Goal: Navigation & Orientation: Find specific page/section

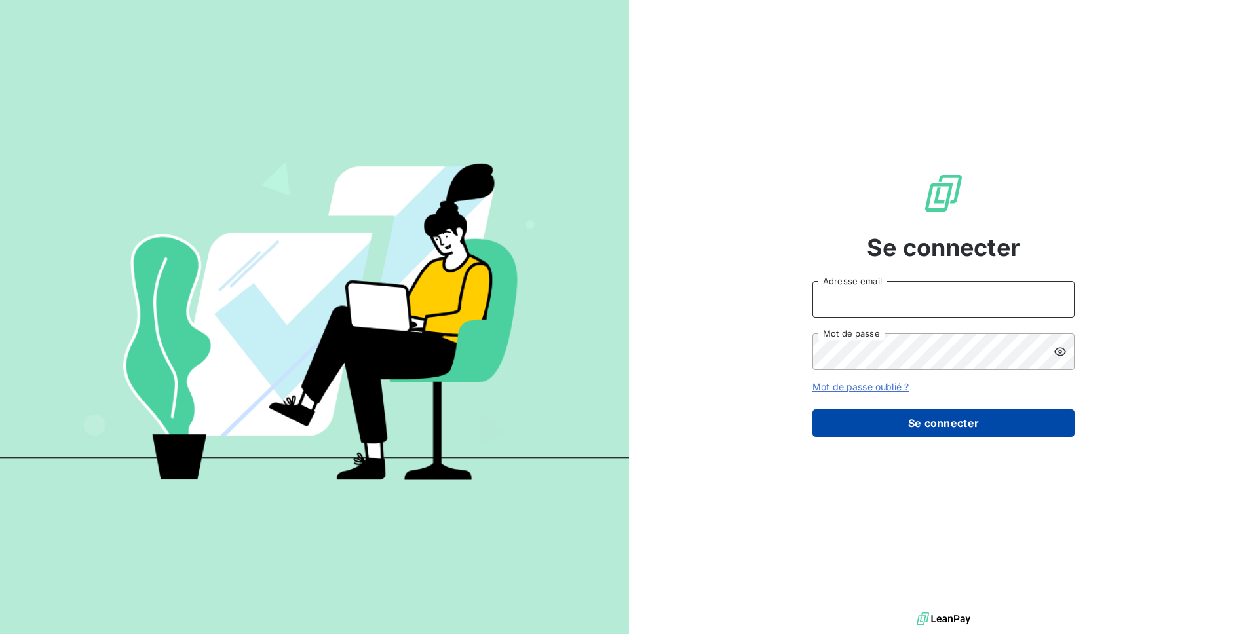
type input "[EMAIL_ADDRESS][DOMAIN_NAME]"
click at [861, 429] on button "Se connecter" at bounding box center [944, 424] width 262 height 28
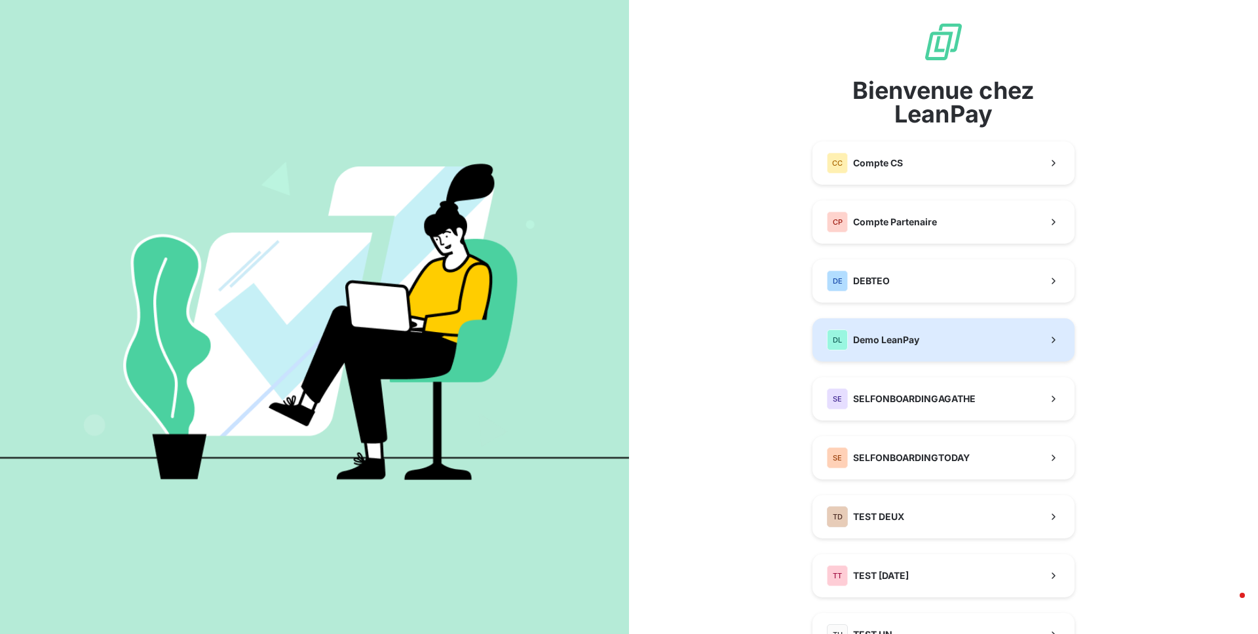
click at [825, 327] on button "DL Demo LeanPay" at bounding box center [944, 340] width 262 height 43
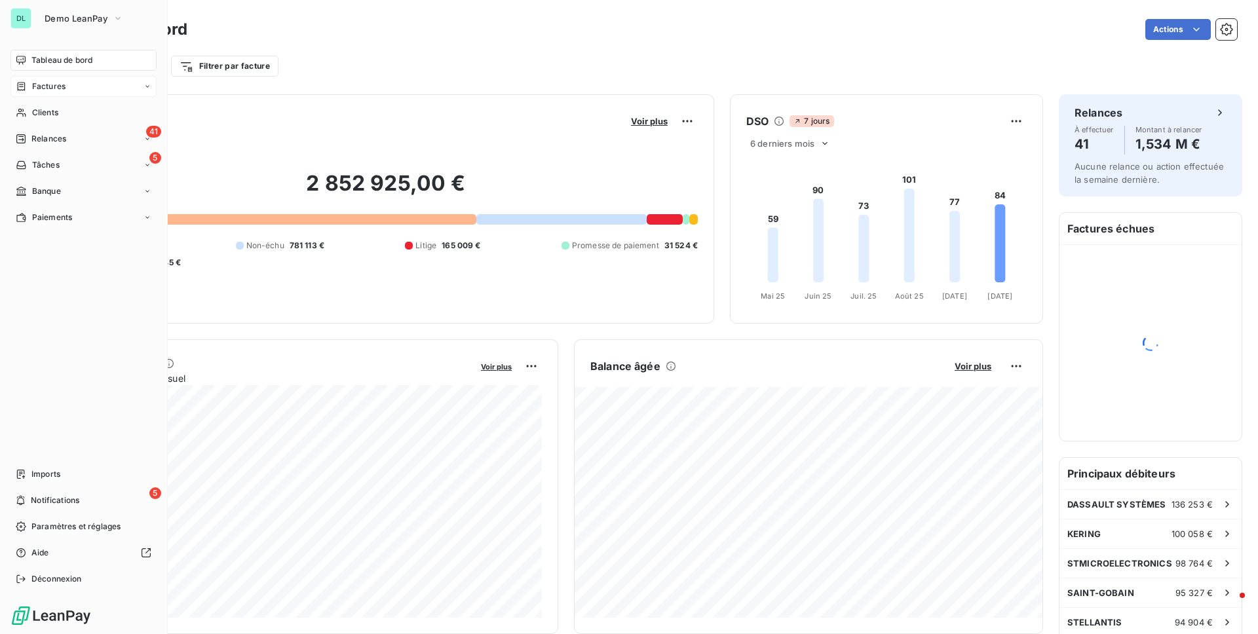
click at [38, 78] on div "Factures" at bounding box center [83, 86] width 146 height 21
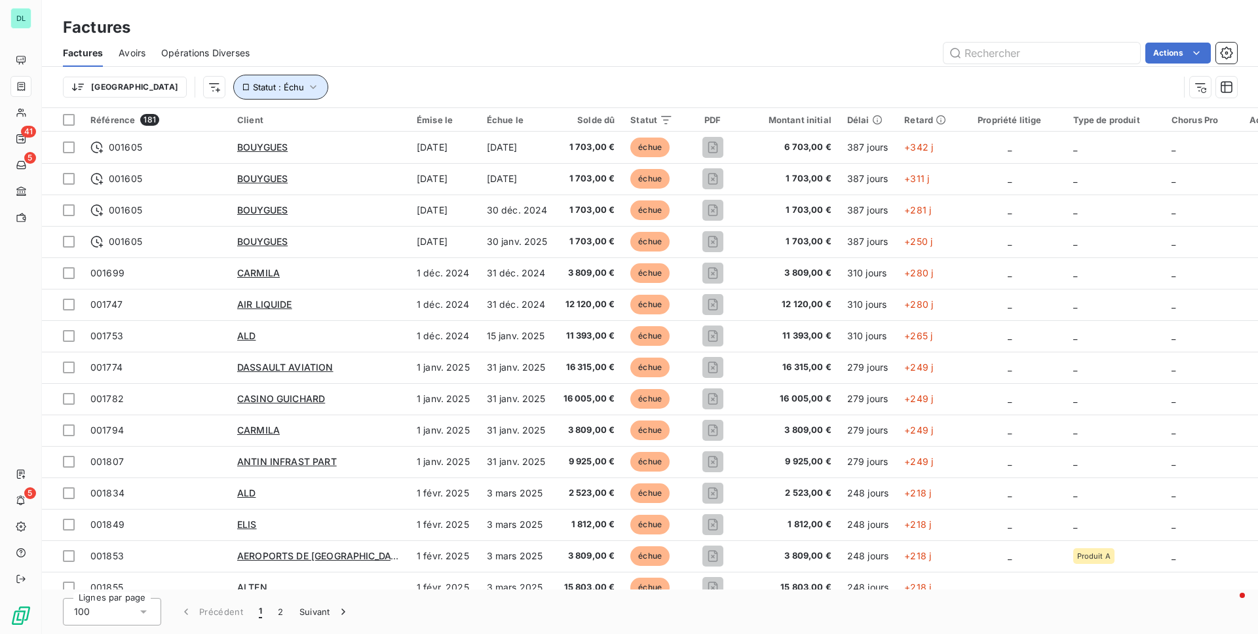
click at [307, 83] on icon "button" at bounding box center [313, 87] width 13 height 13
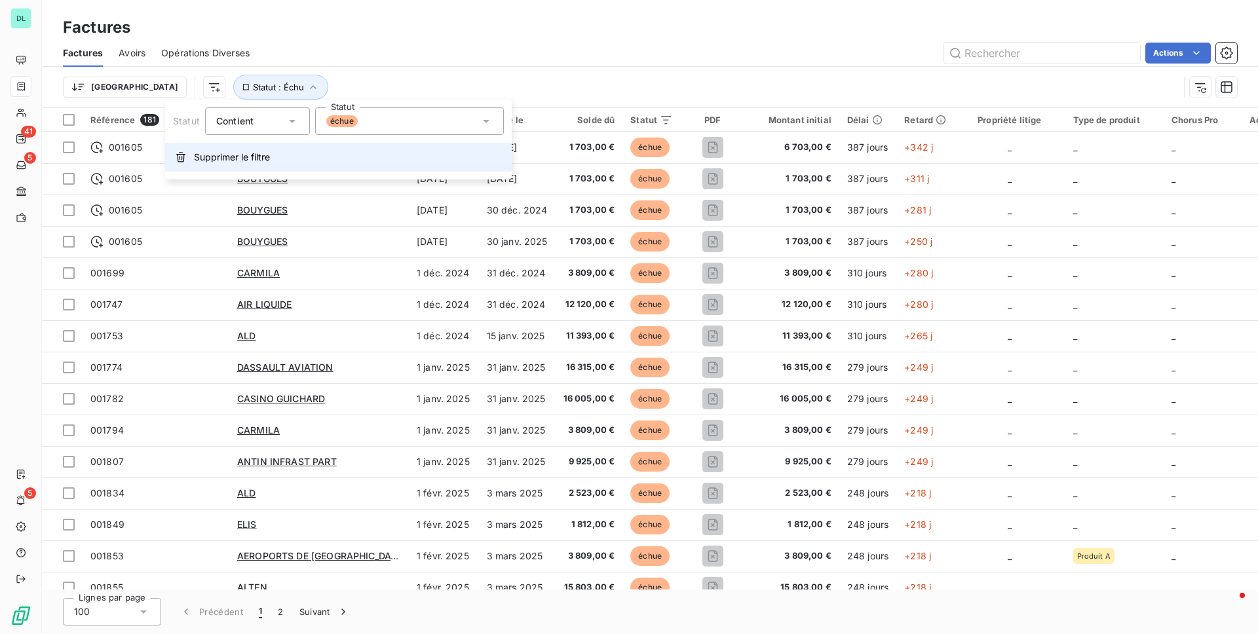
click at [227, 151] on span "Supprimer le filtre" at bounding box center [232, 157] width 76 height 13
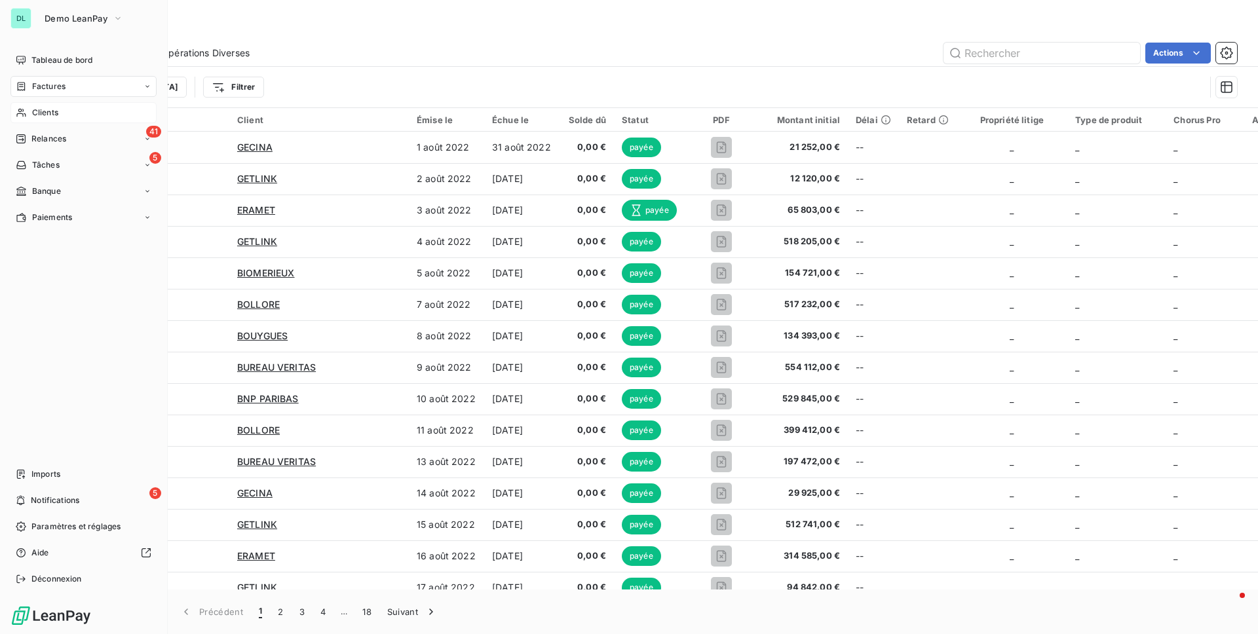
click at [29, 106] on div "Clients" at bounding box center [83, 112] width 146 height 21
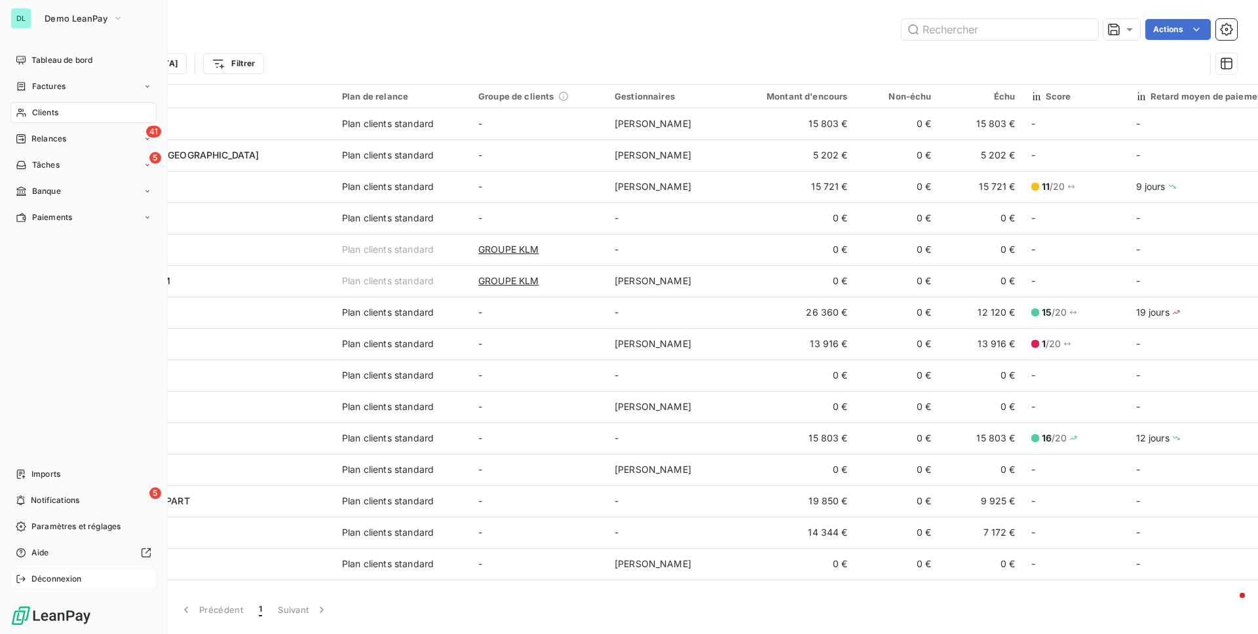
click at [60, 577] on span "Déconnexion" at bounding box center [56, 579] width 50 height 12
